Goal: Information Seeking & Learning: Learn about a topic

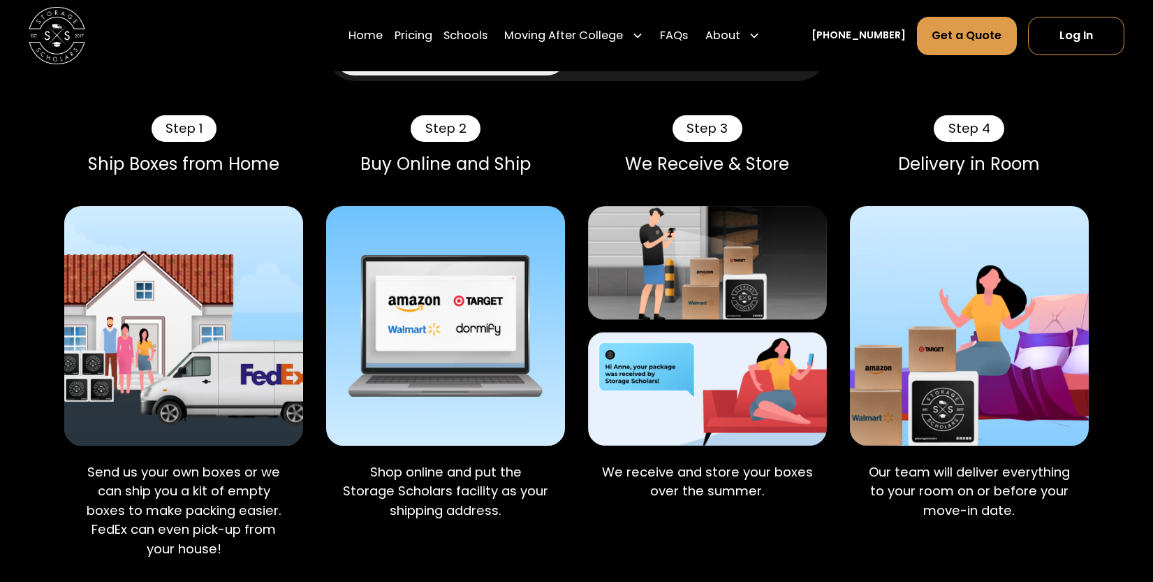
scroll to position [914, 0]
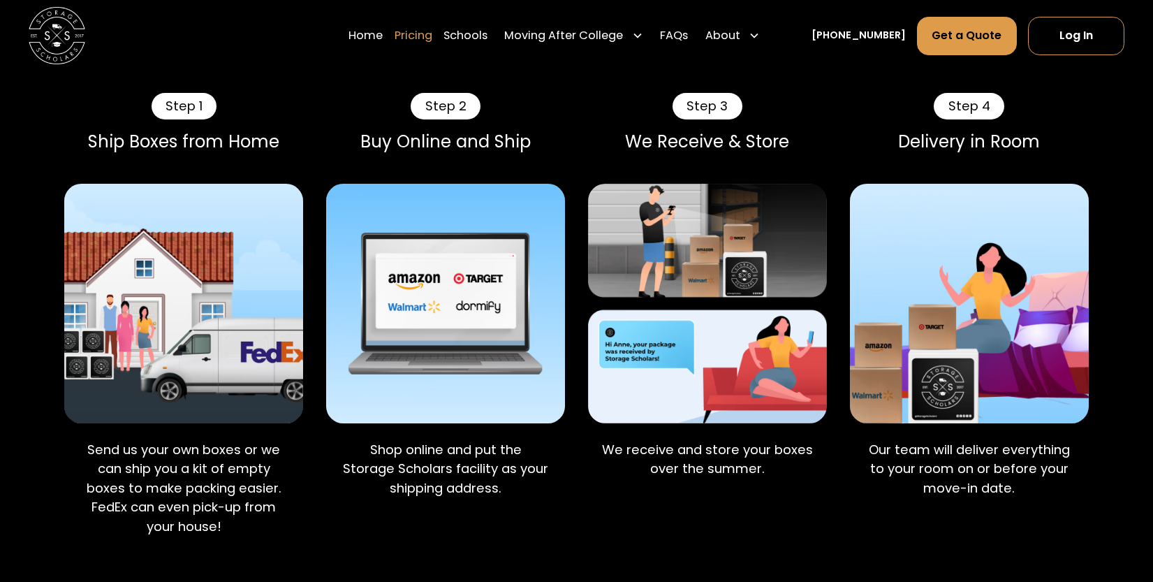
click at [429, 36] on link "Pricing" at bounding box center [414, 35] width 38 height 40
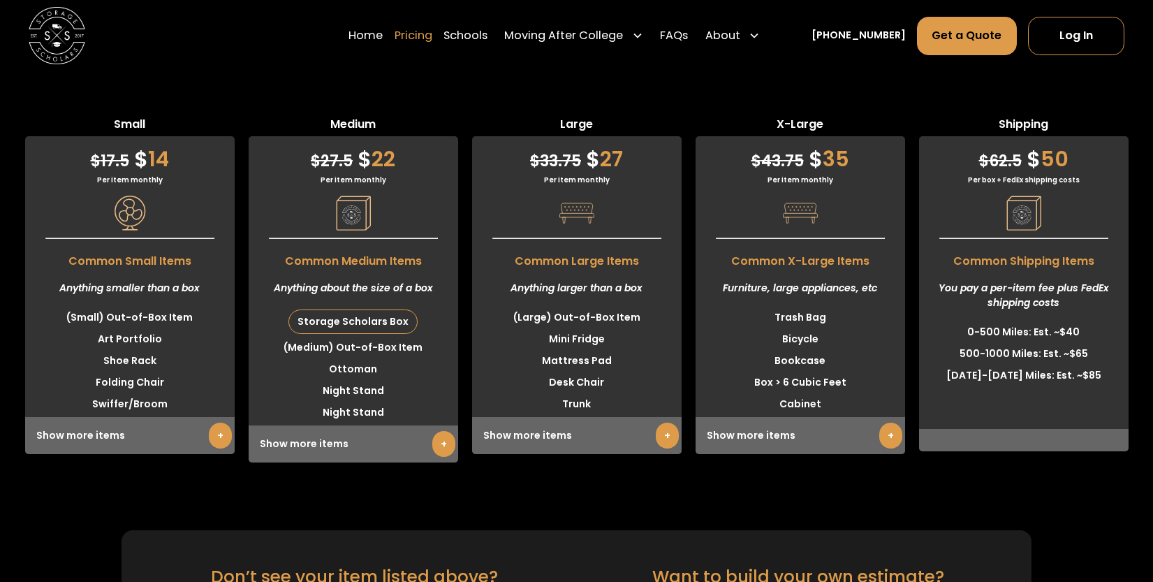
scroll to position [3528, 0]
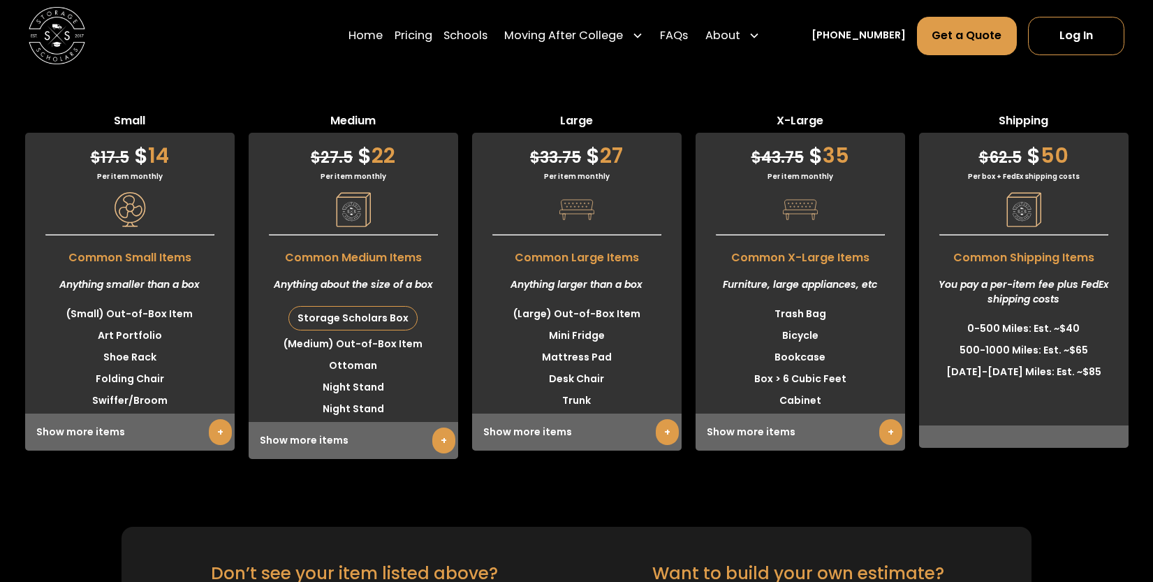
click at [332, 47] on div "Home Pricing Schools Moving After College Commercial Projects Apartment Moving …" at bounding box center [577, 35] width 1097 height 71
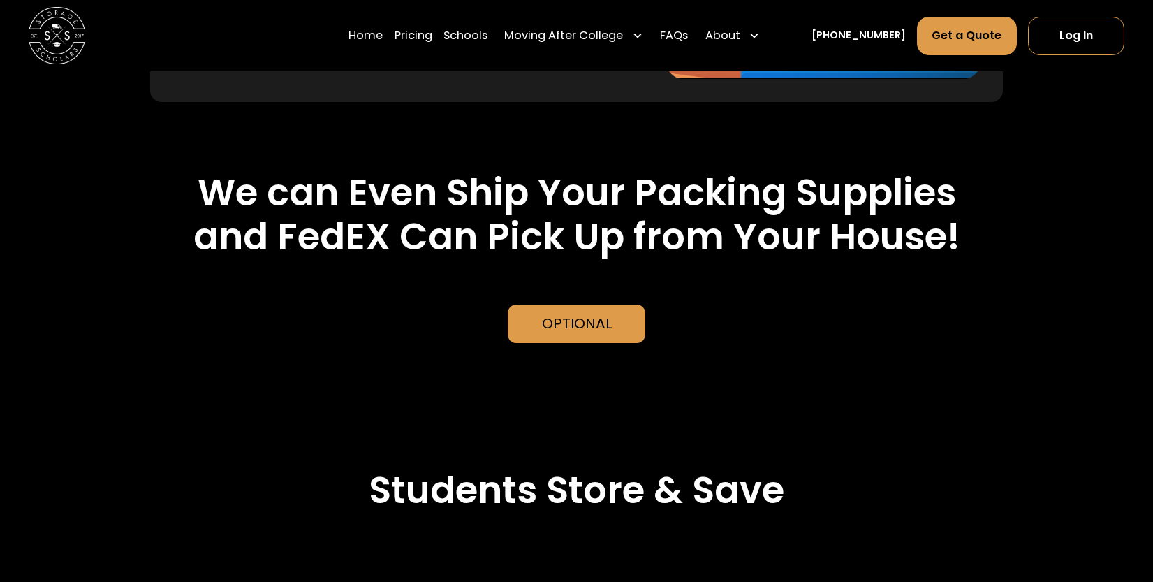
scroll to position [2998, 0]
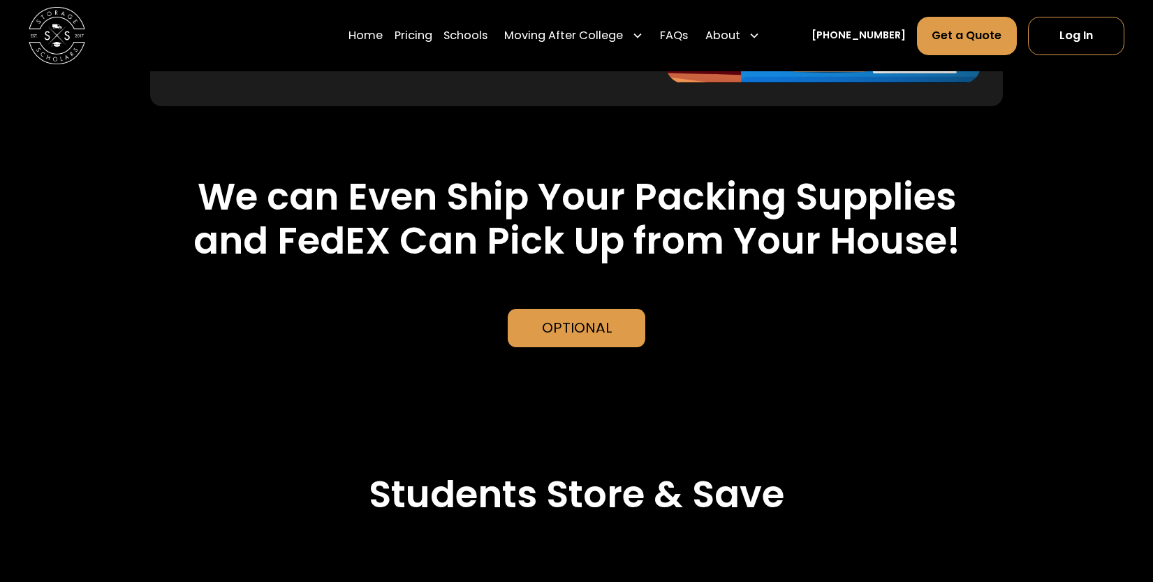
click at [695, 236] on h2 "We can Even Ship Your Packing Supplies and FedEX Can Pick Up from Your House!" at bounding box center [577, 219] width 910 height 89
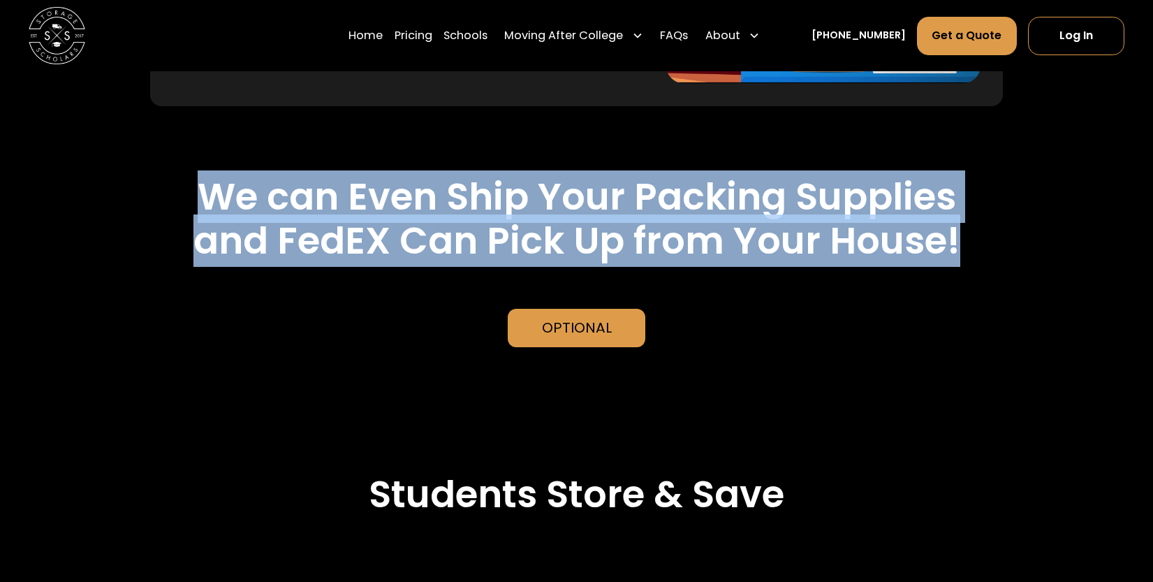
click at [695, 236] on h2 "We can Even Ship Your Packing Supplies and FedEX Can Pick Up from Your House!" at bounding box center [577, 219] width 910 height 89
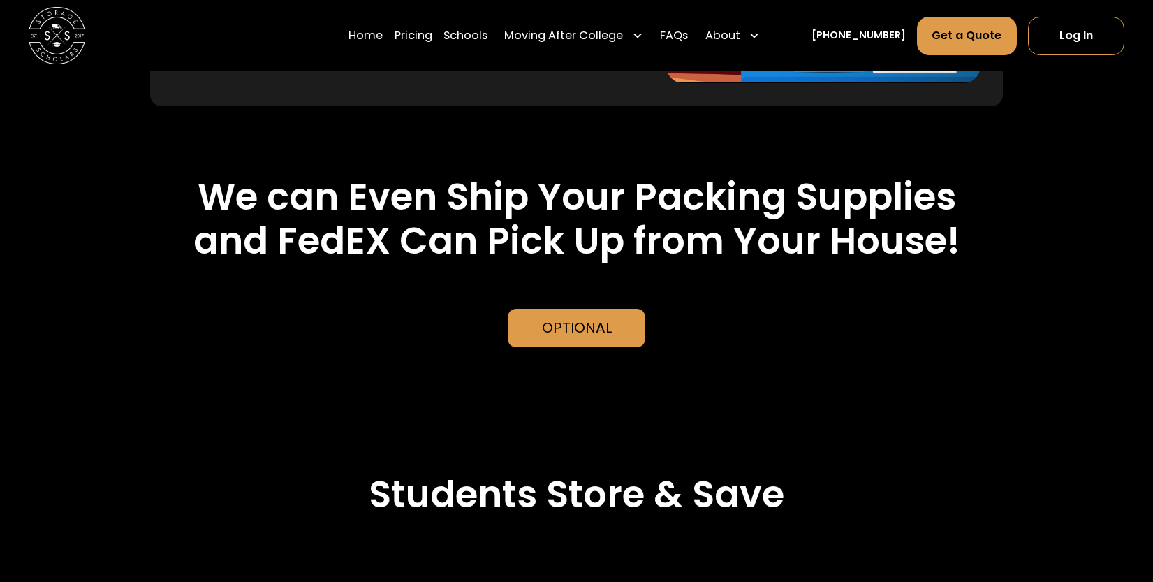
click at [870, 323] on div "Optional" at bounding box center [577, 328] width 922 height 38
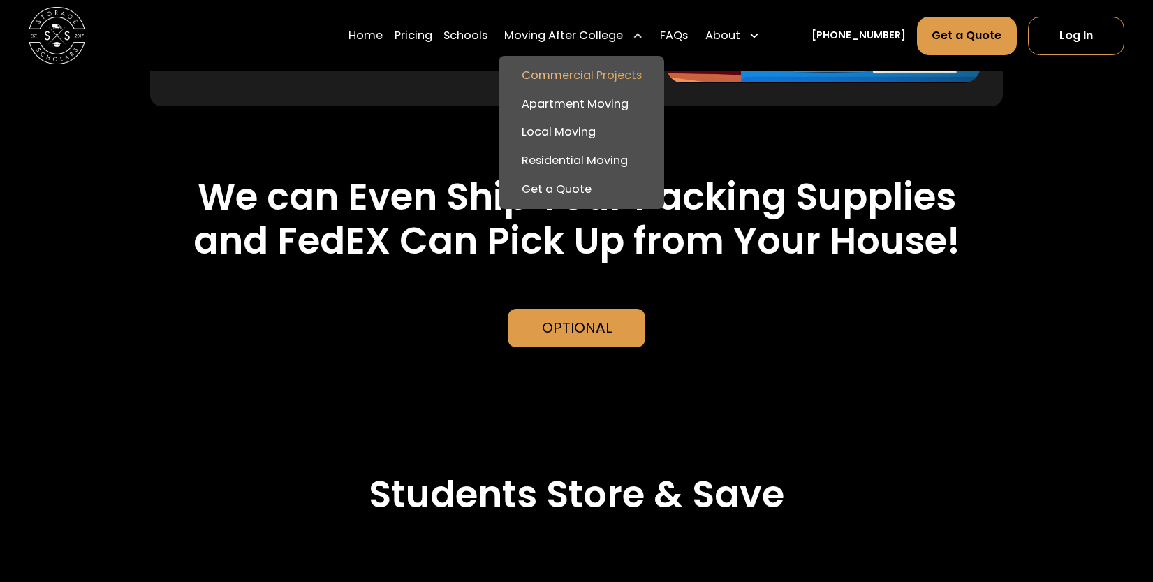
click at [613, 77] on link "Commercial Projects" at bounding box center [581, 75] width 154 height 29
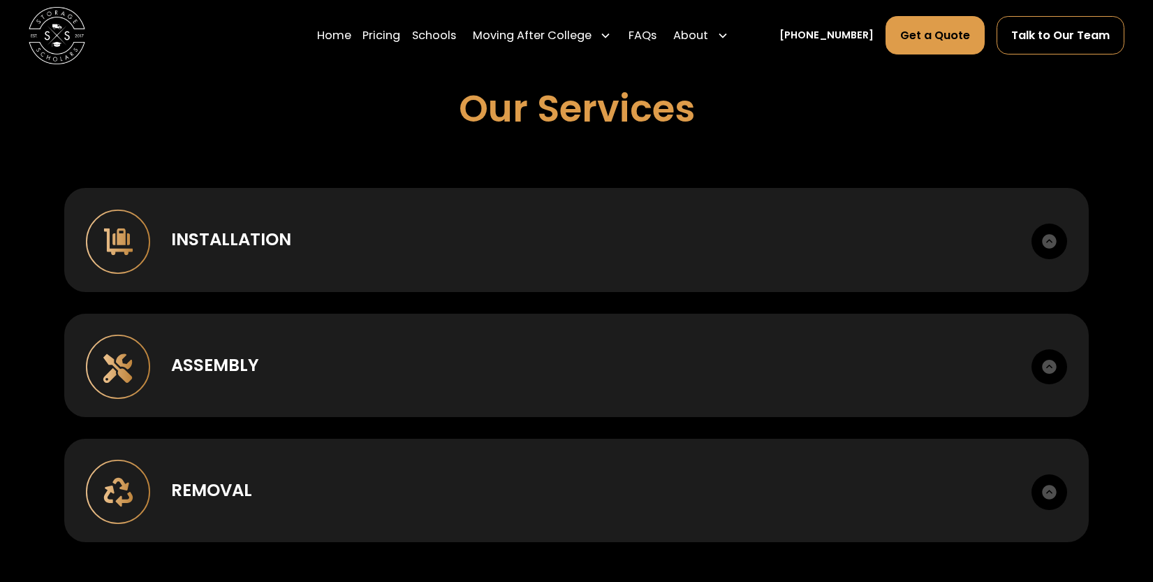
scroll to position [983, 0]
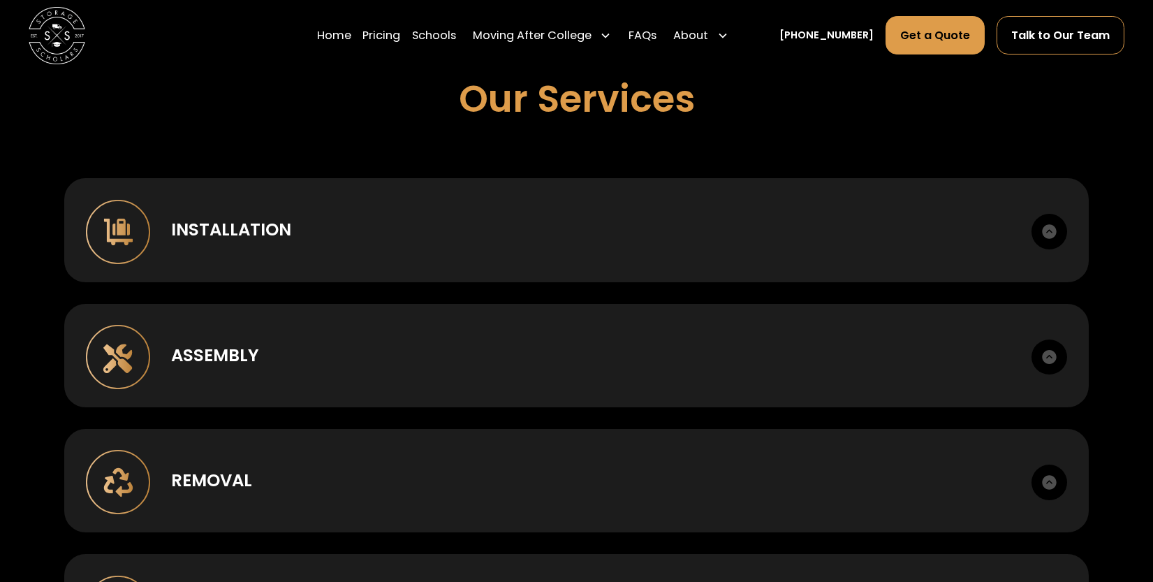
click at [662, 109] on h2 "Our Services" at bounding box center [577, 99] width 236 height 45
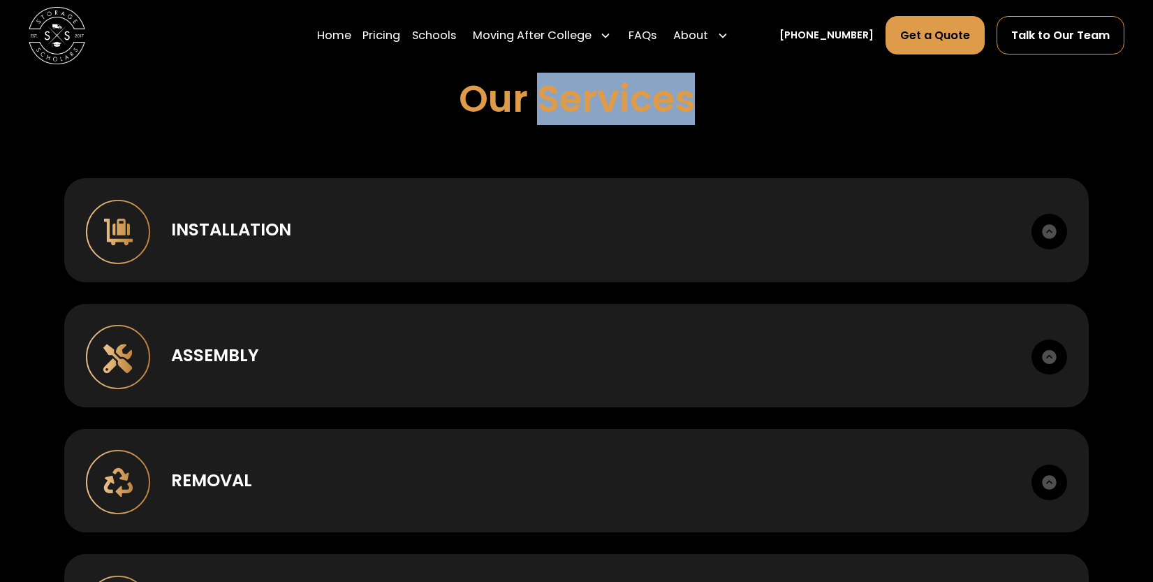
click at [662, 109] on h2 "Our Services" at bounding box center [577, 99] width 236 height 45
click at [739, 103] on div "Our Services" at bounding box center [576, 106] width 1024 height 59
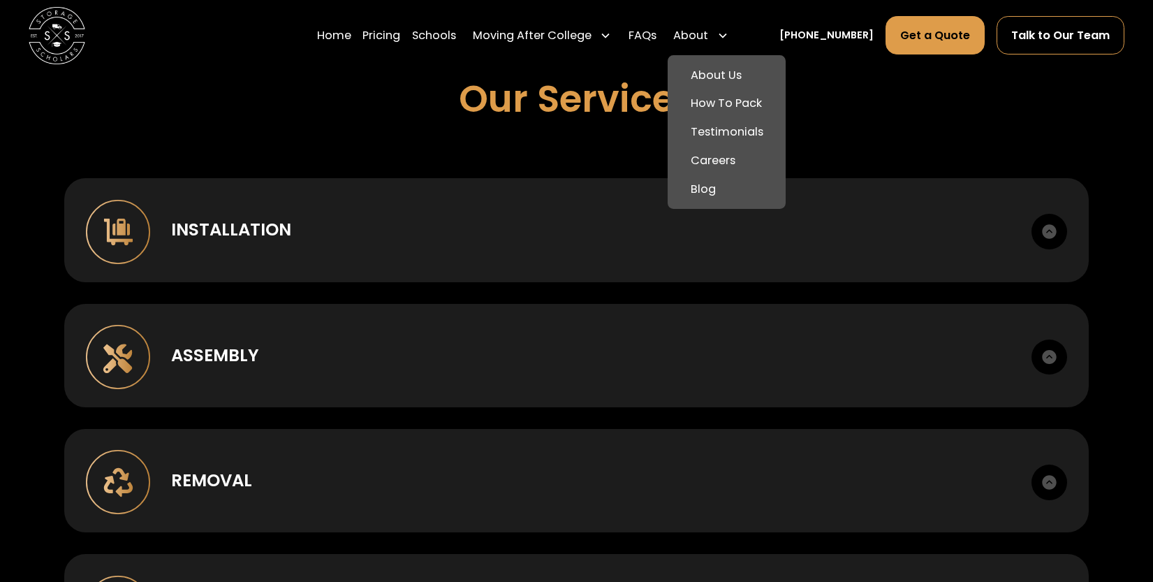
click at [708, 34] on div "About" at bounding box center [690, 35] width 35 height 17
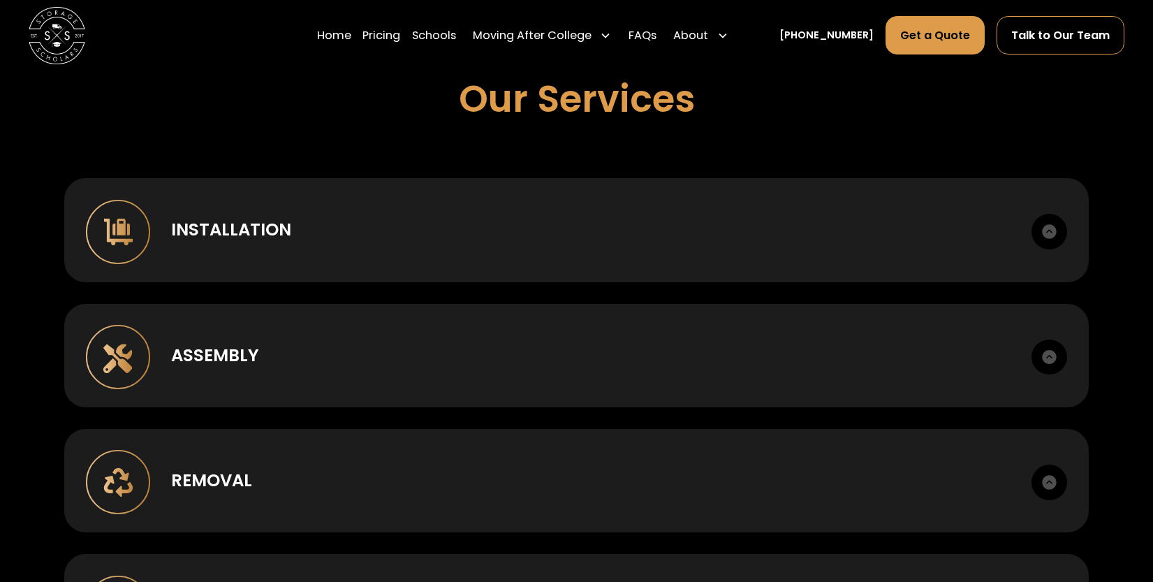
click at [708, 34] on div "About" at bounding box center [690, 35] width 35 height 17
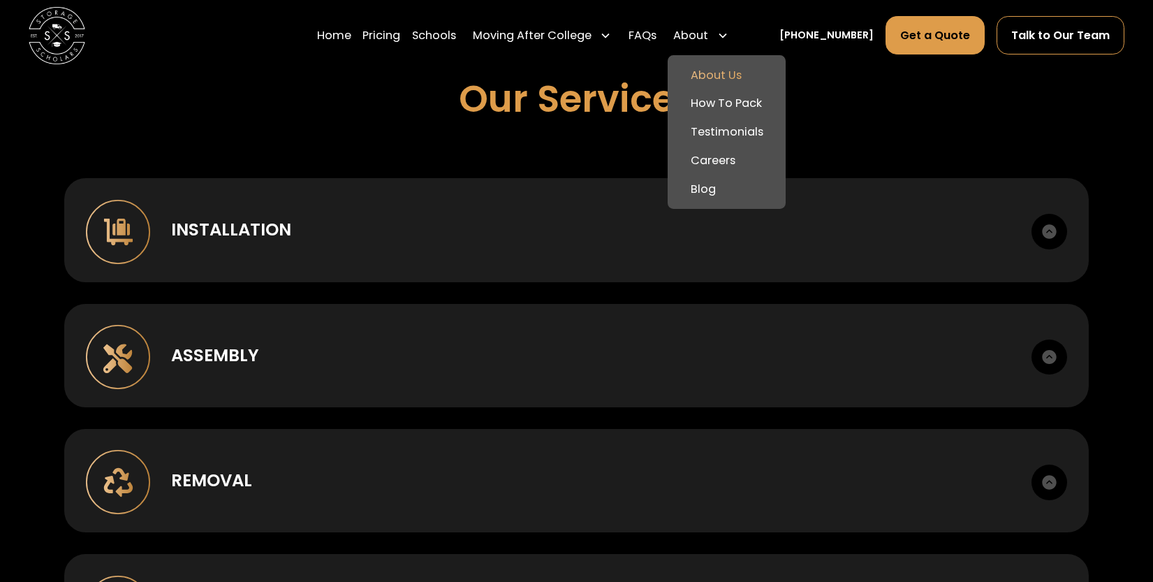
click at [725, 80] on link "About Us" at bounding box center [726, 75] width 107 height 29
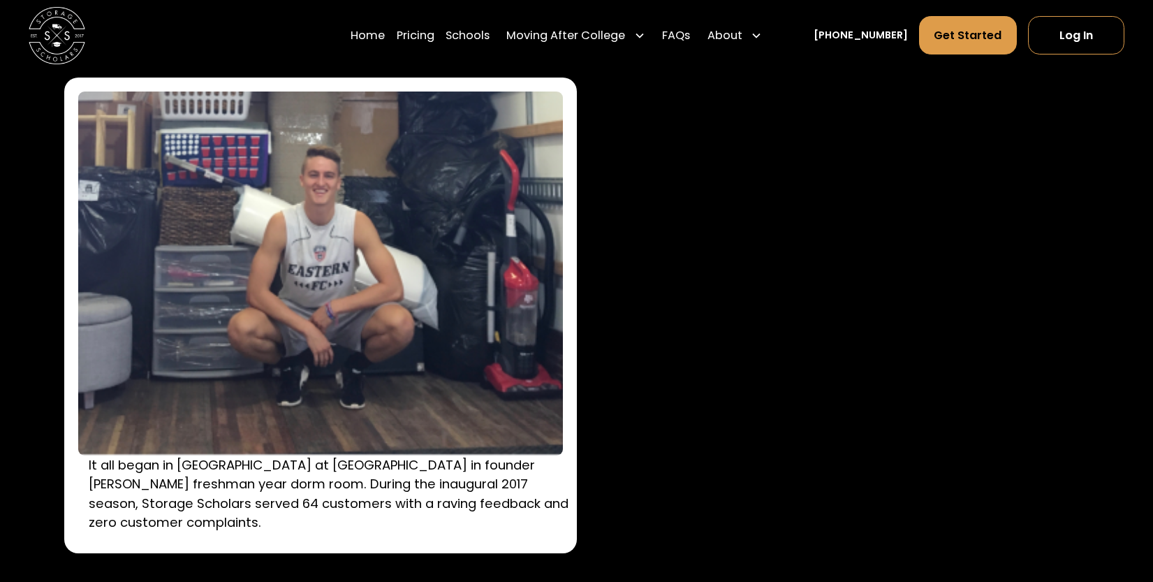
scroll to position [2088, 0]
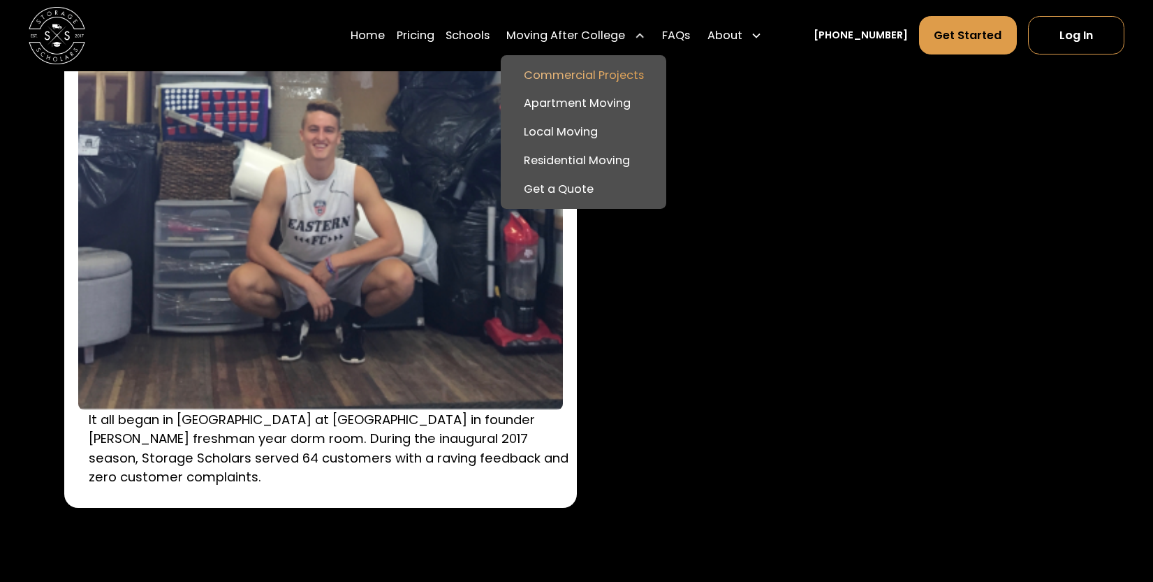
click at [601, 74] on link "Commercial Projects" at bounding box center [583, 75] width 154 height 29
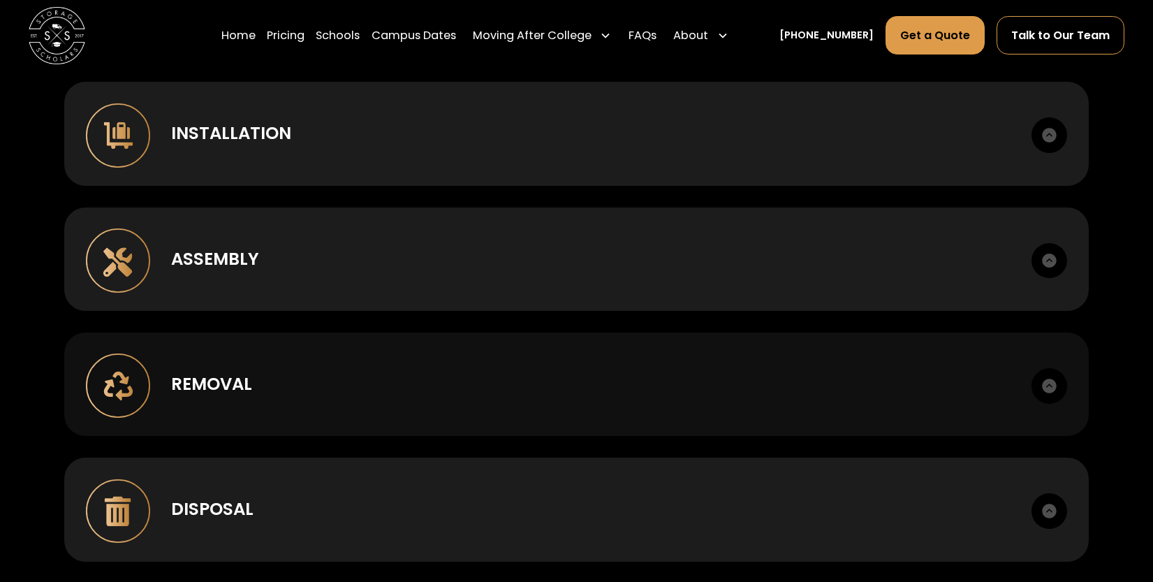
scroll to position [1076, 0]
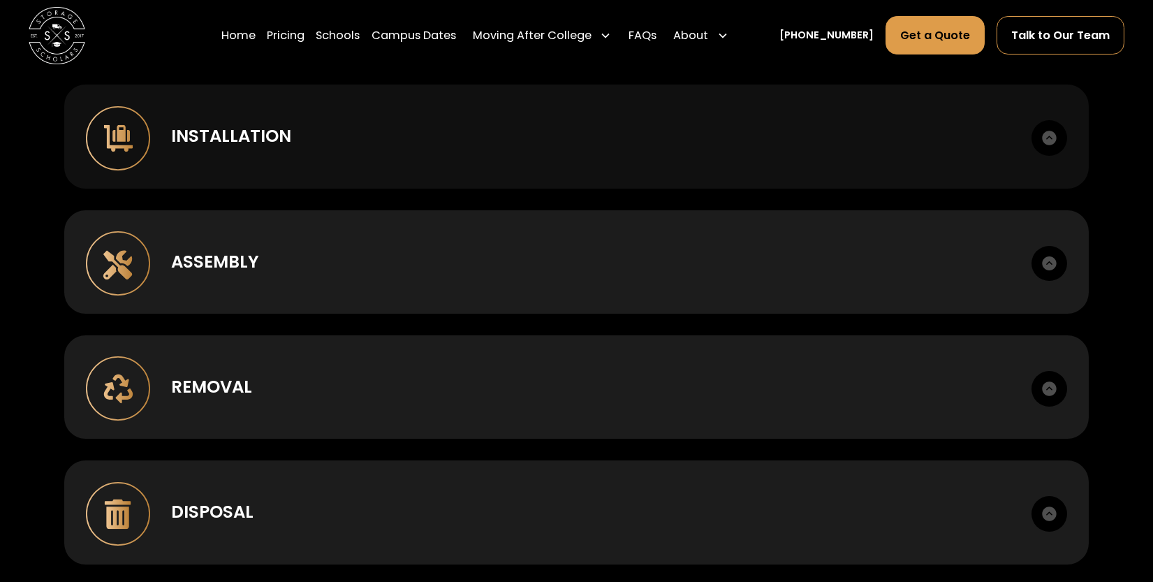
click at [599, 129] on div "Installation" at bounding box center [591, 137] width 840 height 26
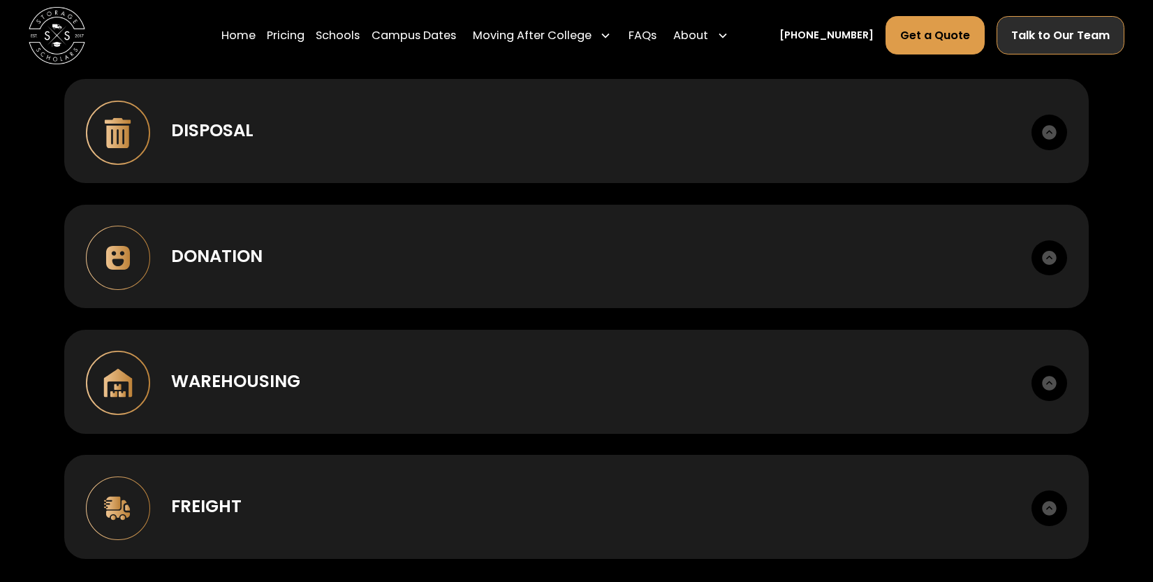
scroll to position [1498, 0]
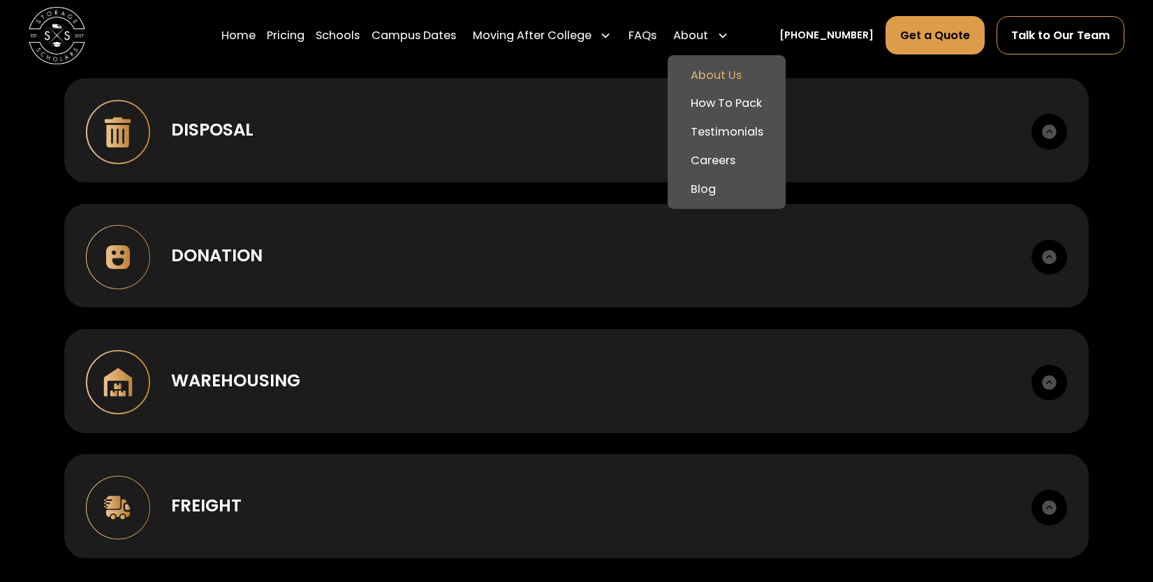
click at [726, 66] on link "About Us" at bounding box center [726, 75] width 107 height 29
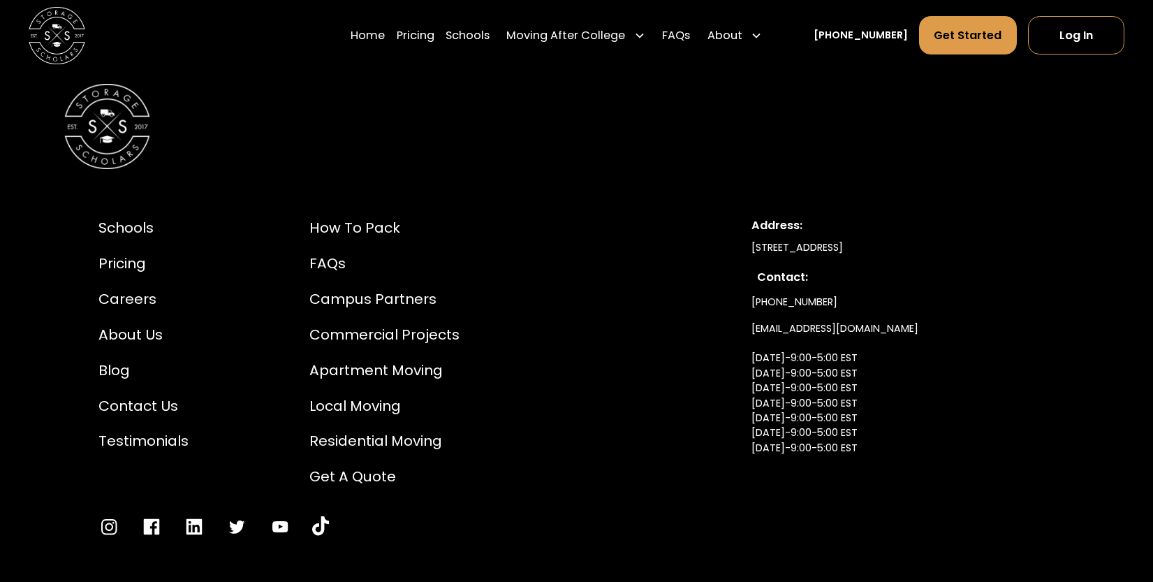
scroll to position [7656, 0]
